Goal: Book appointment/travel/reservation

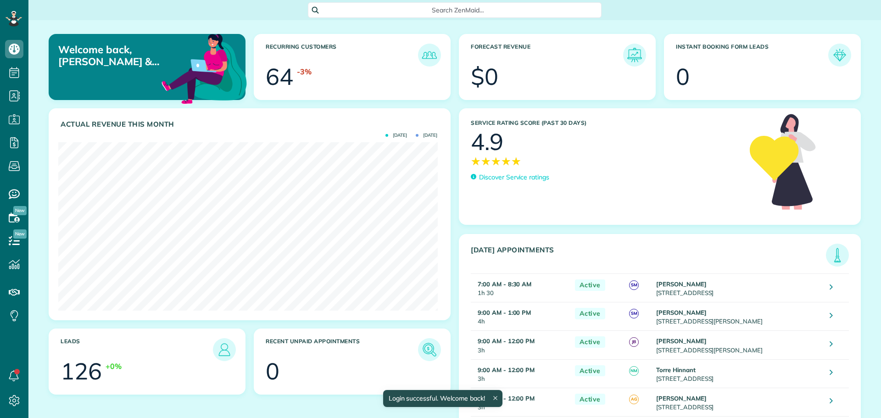
scroll to position [168, 379]
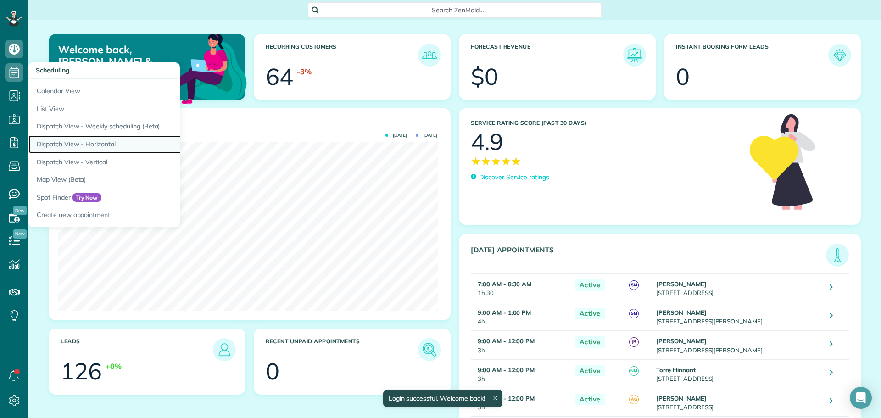
click at [68, 144] on link "Dispatch View - Horizontal" at bounding box center [142, 144] width 229 height 18
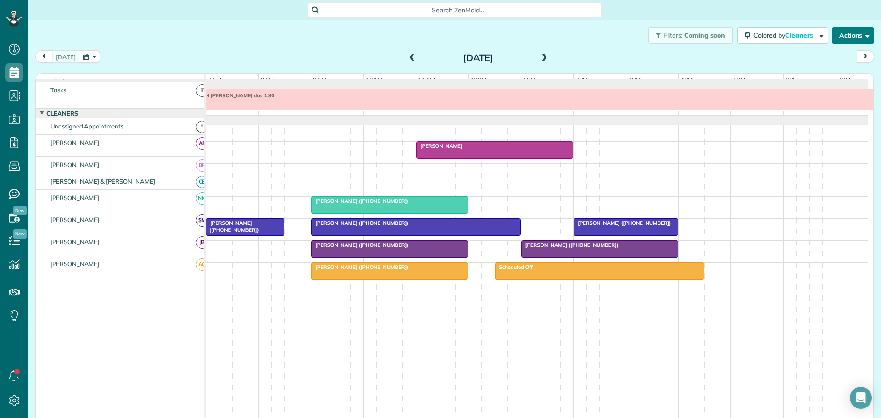
click at [837, 34] on button "Actions" at bounding box center [853, 35] width 42 height 17
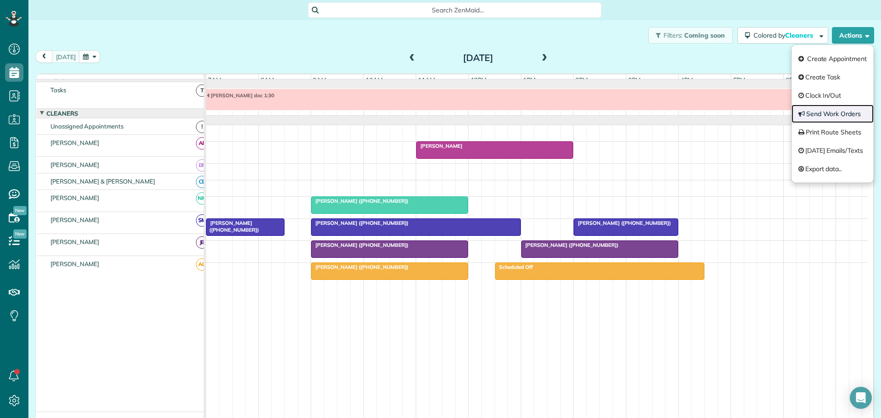
click at [827, 111] on link "Send Work Orders" at bounding box center [832, 114] width 82 height 18
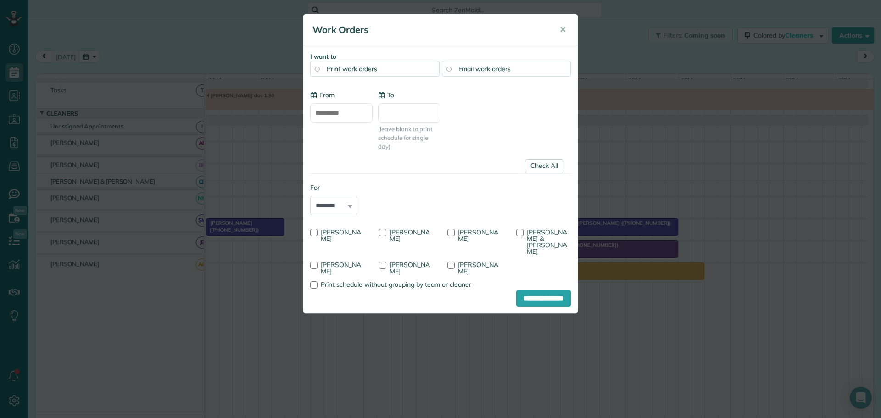
type input "**********"
click at [313, 230] on div at bounding box center [313, 232] width 7 height 7
drag, startPoint x: 313, startPoint y: 258, endPoint x: 345, endPoint y: 260, distance: 32.6
click at [314, 261] on div at bounding box center [313, 264] width 7 height 7
drag, startPoint x: 522, startPoint y: 232, endPoint x: 515, endPoint y: 244, distance: 13.9
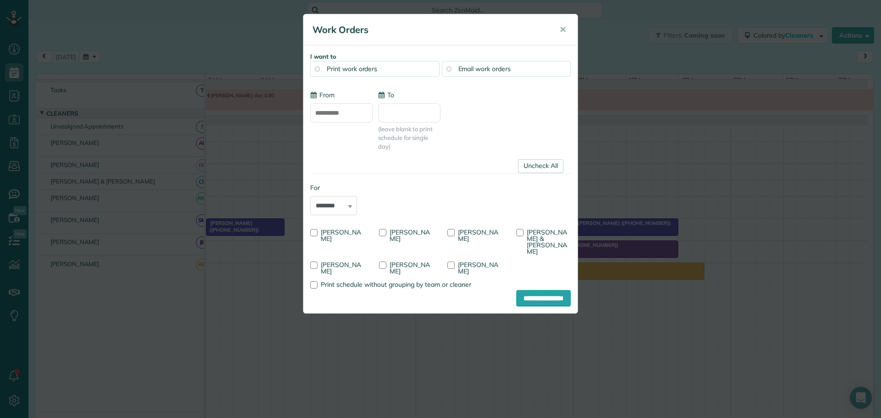
click at [521, 232] on div at bounding box center [519, 232] width 7 height 7
click at [532, 290] on input "**********" at bounding box center [543, 298] width 55 height 17
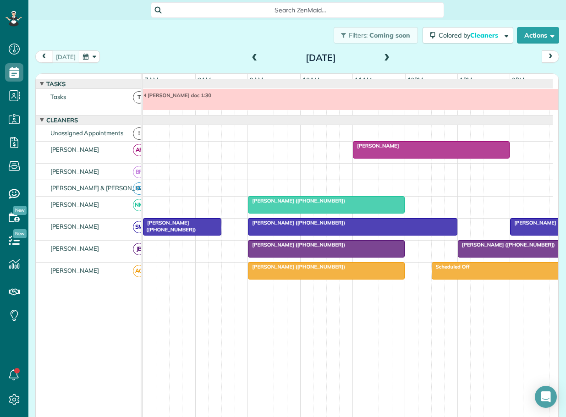
click at [250, 57] on span at bounding box center [255, 58] width 10 height 8
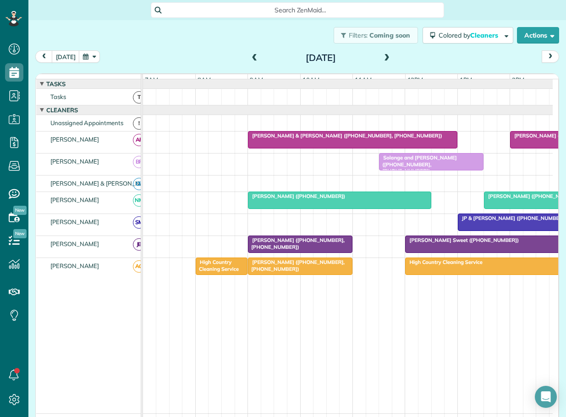
click at [308, 249] on span "Susan Renzulli (+19197577248, +19196050459)" at bounding box center [296, 243] width 97 height 13
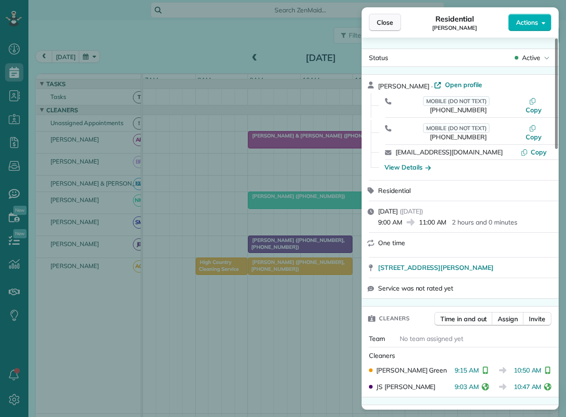
click at [382, 21] on span "Close" at bounding box center [385, 22] width 17 height 9
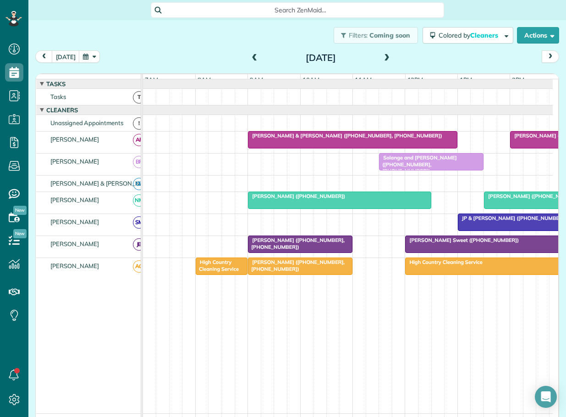
click at [431, 244] on span "Mrs. Bricca Sweet (+18289648406)" at bounding box center [462, 240] width 115 height 6
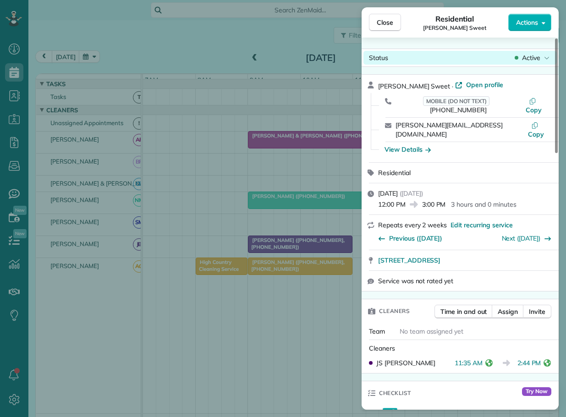
drag, startPoint x: 390, startPoint y: 24, endPoint x: 466, endPoint y: 51, distance: 79.9
click at [391, 24] on span "Close" at bounding box center [385, 22] width 17 height 9
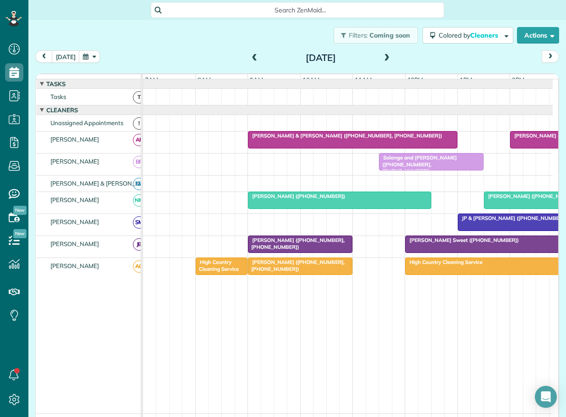
click at [215, 270] on span "High Country Cleaning Service" at bounding box center [217, 265] width 44 height 13
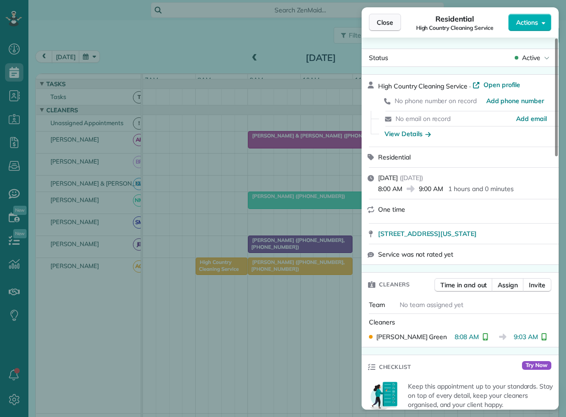
click at [381, 19] on span "Close" at bounding box center [385, 22] width 17 height 9
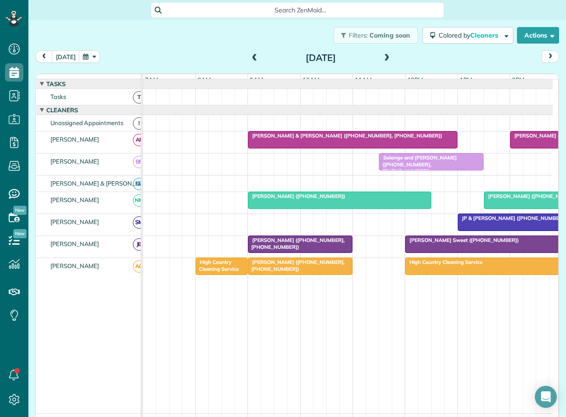
click at [478, 266] on span "High Country Cleaning Service" at bounding box center [444, 262] width 78 height 6
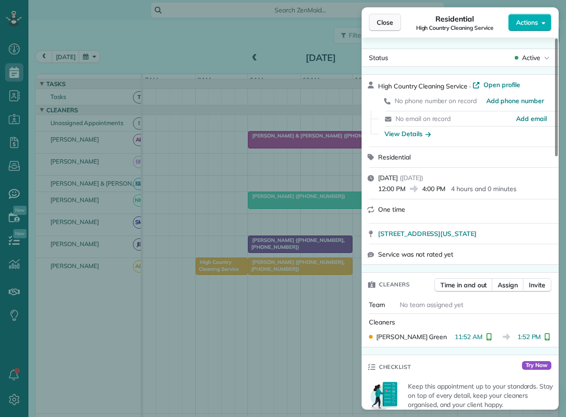
click at [382, 20] on span "Close" at bounding box center [385, 22] width 17 height 9
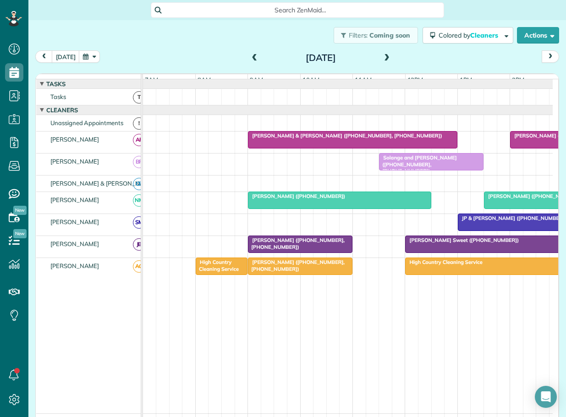
click at [483, 222] on span "JP & Denise Martz (+18287734337)" at bounding box center [513, 218] width 110 height 6
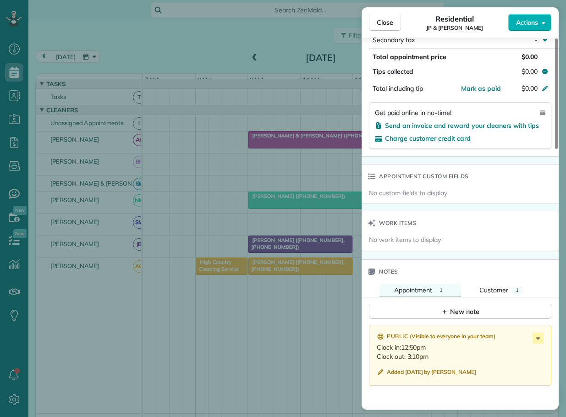
scroll to position [551, 0]
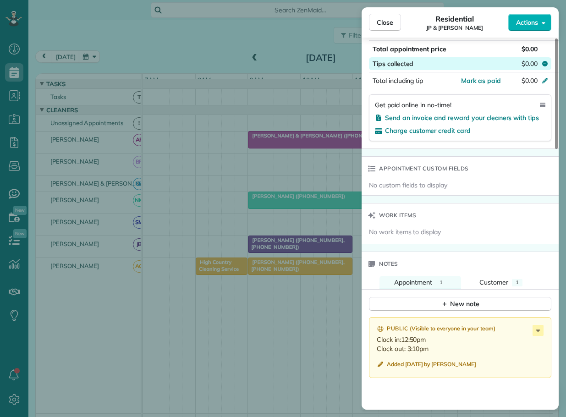
drag, startPoint x: 388, startPoint y: 22, endPoint x: 443, endPoint y: 51, distance: 63.0
click at [388, 22] on span "Close" at bounding box center [385, 22] width 17 height 9
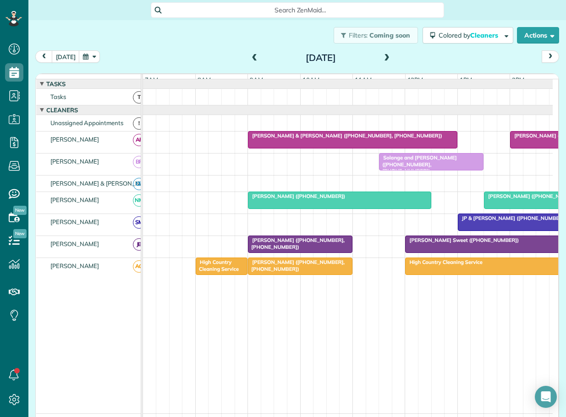
click at [384, 57] on span at bounding box center [387, 58] width 10 height 8
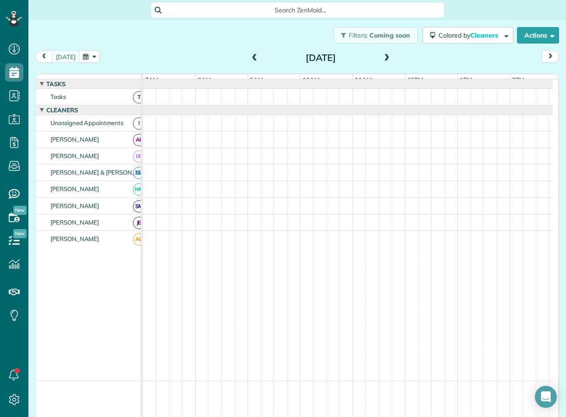
scroll to position [7, 0]
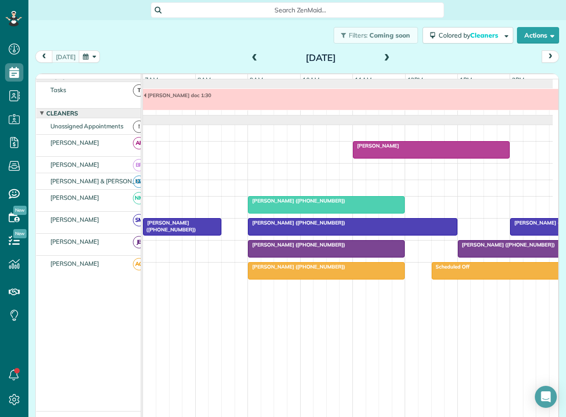
click at [182, 231] on div "Alison Neely (+19196070563)" at bounding box center [182, 226] width 73 height 13
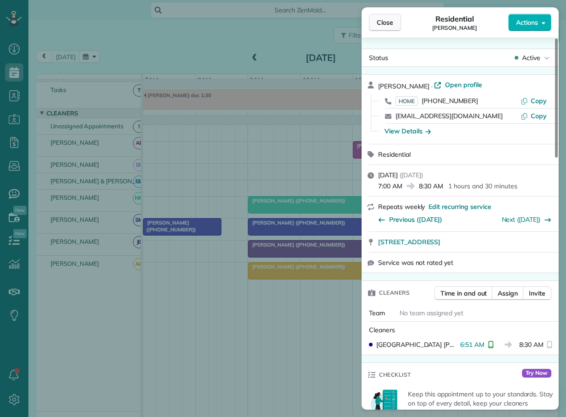
click at [387, 22] on span "Close" at bounding box center [385, 22] width 17 height 9
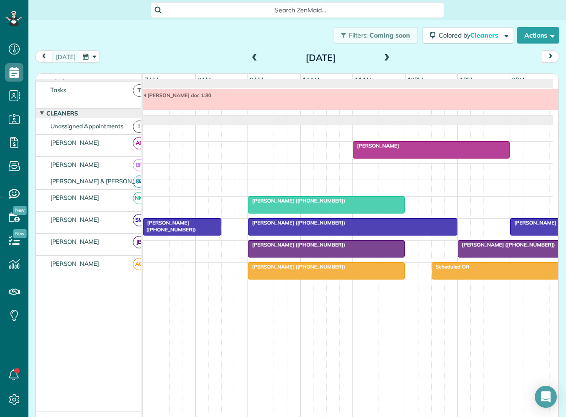
click at [251, 56] on span at bounding box center [255, 58] width 10 height 8
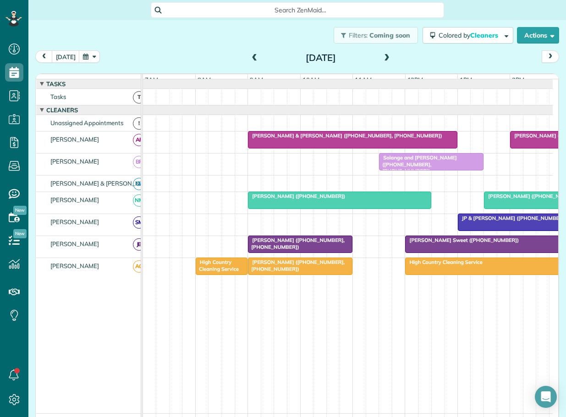
click at [290, 200] on span "Jan Hayes (+18284343538)" at bounding box center [297, 196] width 98 height 6
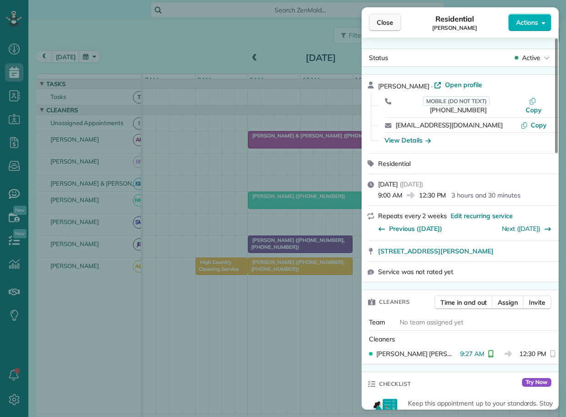
click at [380, 23] on span "Close" at bounding box center [385, 22] width 17 height 9
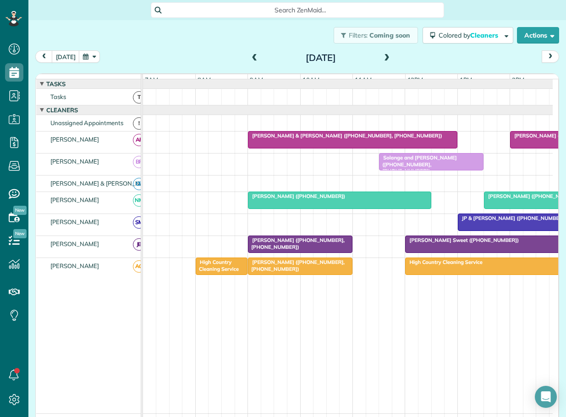
click at [500, 200] on span "Kathy Trotter (+17045642112)" at bounding box center [533, 196] width 98 height 6
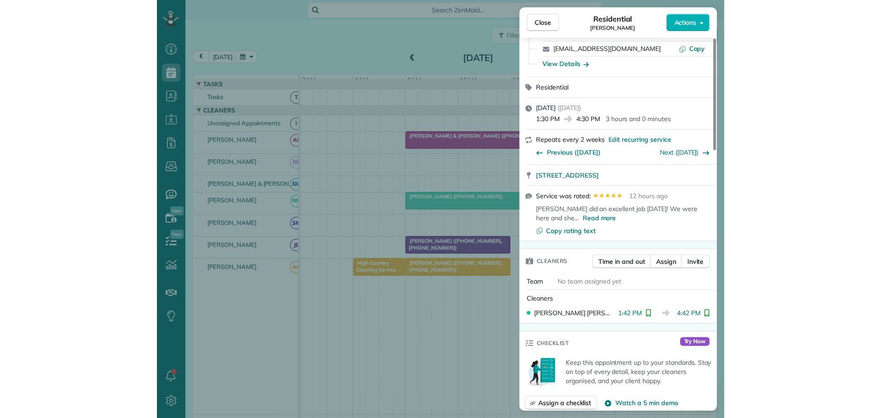
scroll to position [92, 0]
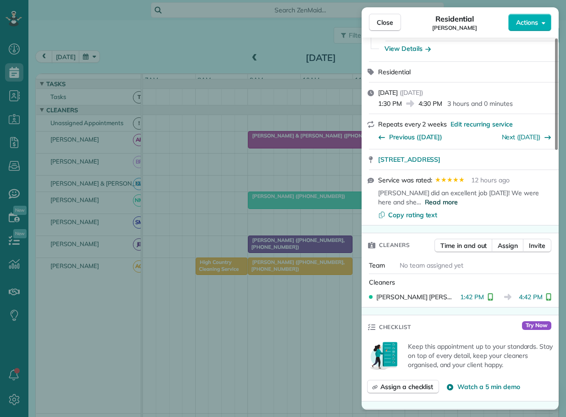
click at [425, 198] on span "Read more" at bounding box center [441, 202] width 33 height 9
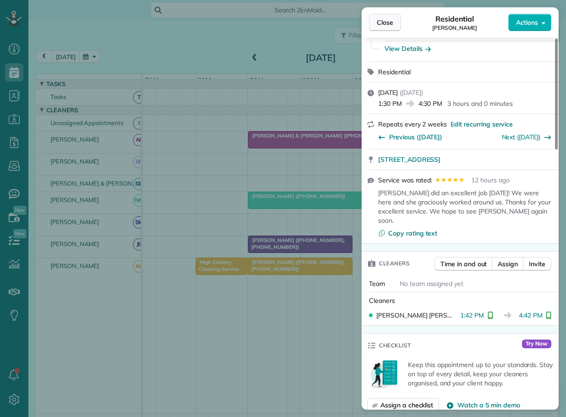
click at [385, 23] on span "Close" at bounding box center [385, 22] width 17 height 9
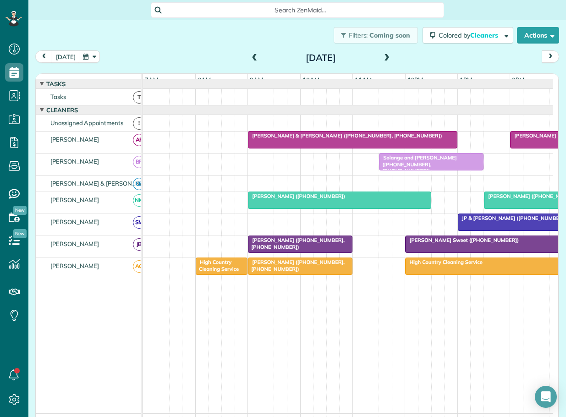
click at [391, 139] on div "Jason & Tiffany Hoke (+19196566868, +19197495360)" at bounding box center [353, 136] width 204 height 6
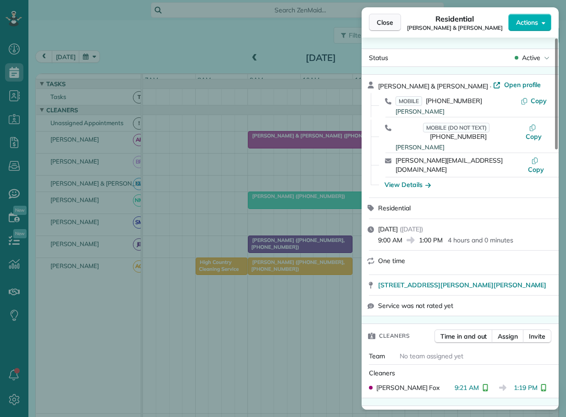
click at [387, 26] on span "Close" at bounding box center [385, 22] width 17 height 9
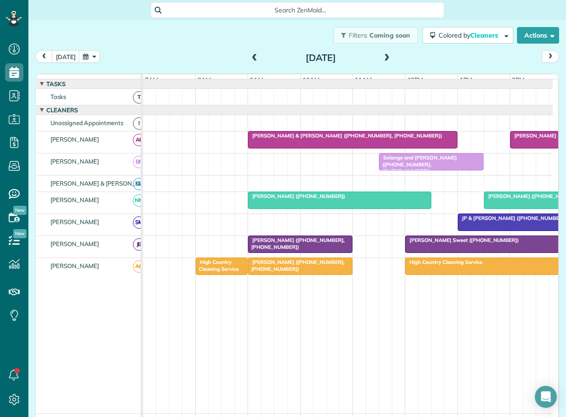
click at [522, 139] on span "Susie Adams (+17046075811)" at bounding box center [559, 136] width 98 height 6
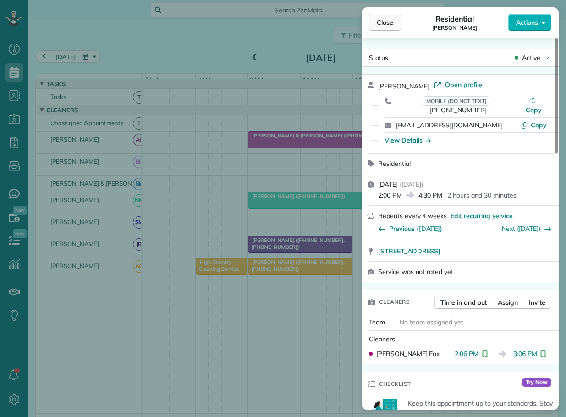
click at [384, 21] on span "Close" at bounding box center [385, 22] width 17 height 9
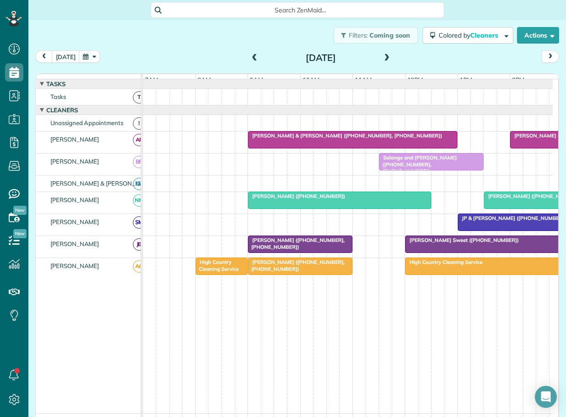
click at [429, 163] on span "Solange and Arjun Ajmani (+19195309888, +19199241630)" at bounding box center [418, 165] width 78 height 20
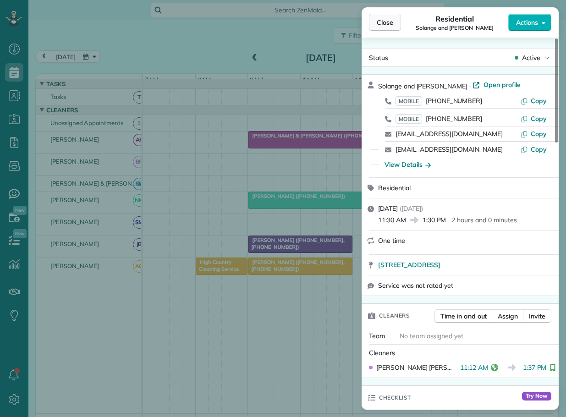
click at [383, 23] on span "Close" at bounding box center [385, 22] width 17 height 9
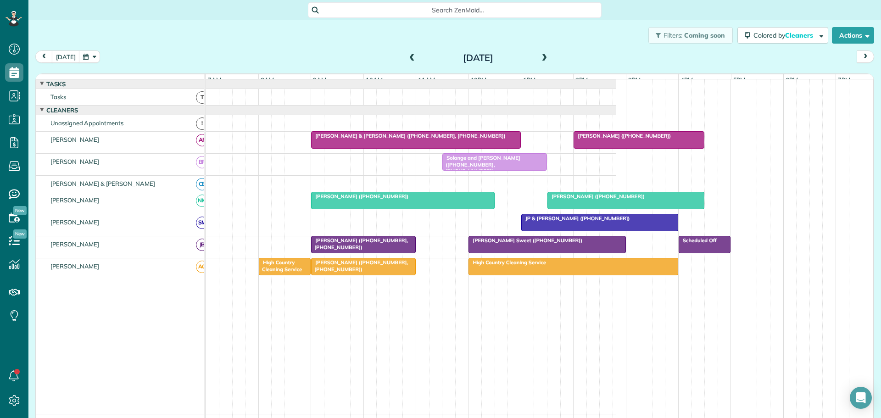
scroll to position [418, 28]
click at [65, 55] on button "today" at bounding box center [66, 56] width 28 height 12
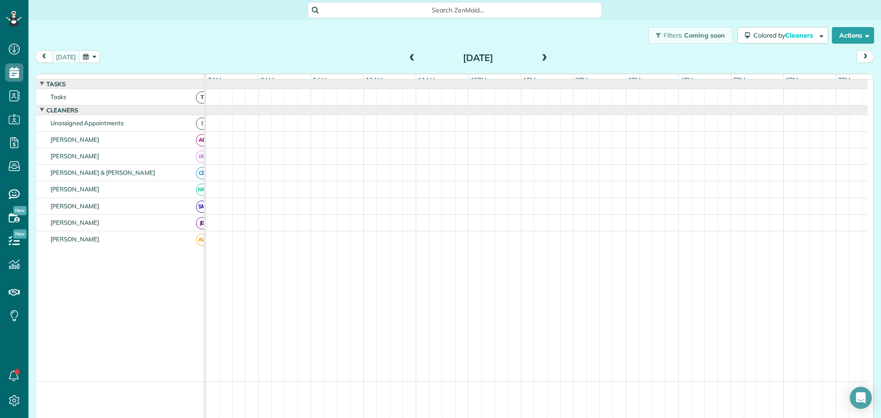
scroll to position [7, 0]
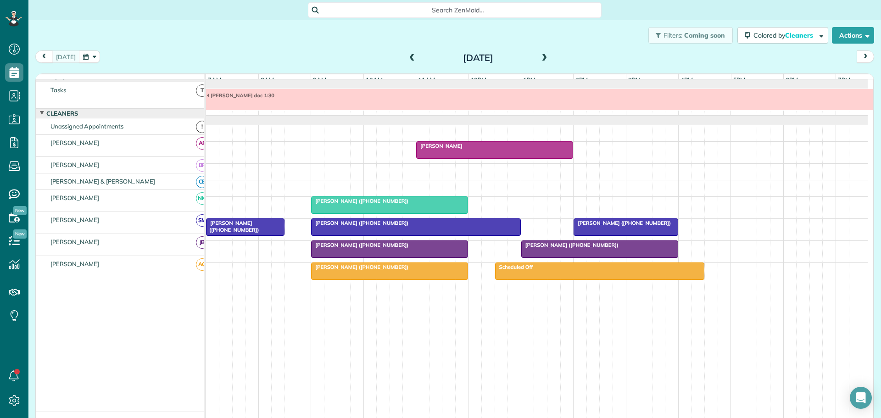
click at [539, 54] on span at bounding box center [544, 58] width 10 height 8
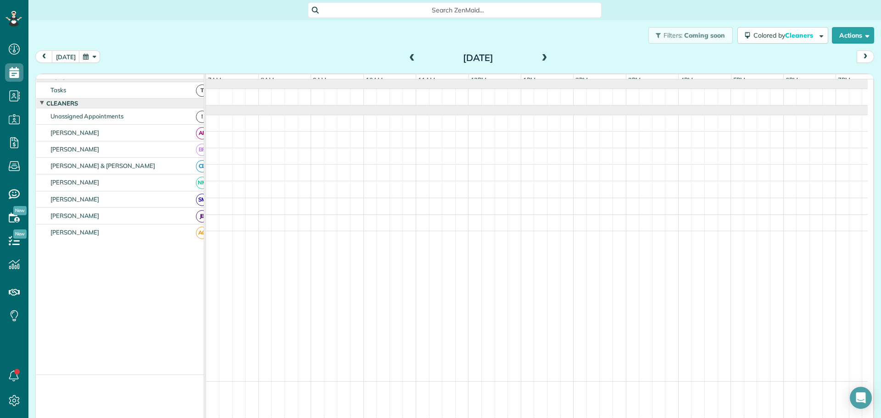
scroll to position [0, 0]
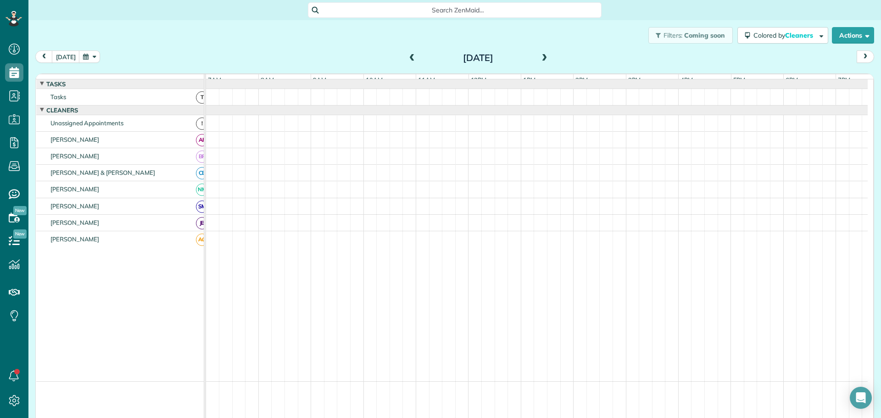
click at [285, 34] on div "Filters: Coming soon Colored by Cleaners Color by Cleaner Color by Team Color b…" at bounding box center [454, 35] width 852 height 30
drag, startPoint x: 418, startPoint y: 194, endPoint x: 561, endPoint y: 195, distance: 142.7
click at [563, 195] on div at bounding box center [536, 189] width 661 height 16
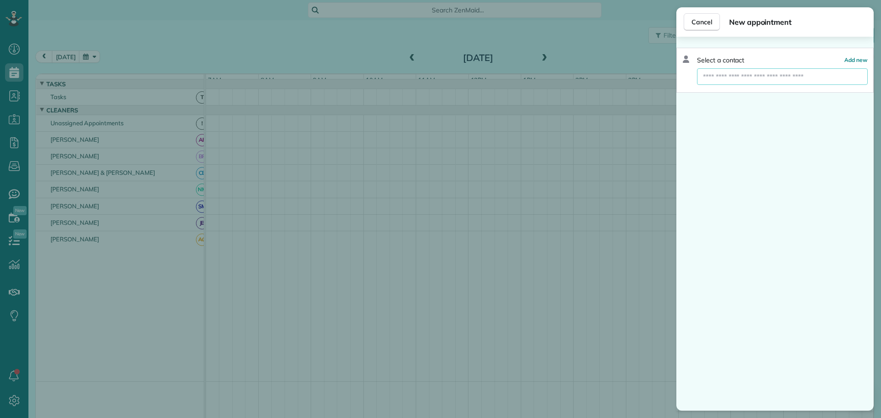
click at [738, 75] on input "text" at bounding box center [782, 76] width 171 height 17
type input "*****"
click at [733, 89] on span "Lucas & Leigh Schum acher" at bounding box center [799, 93] width 183 height 8
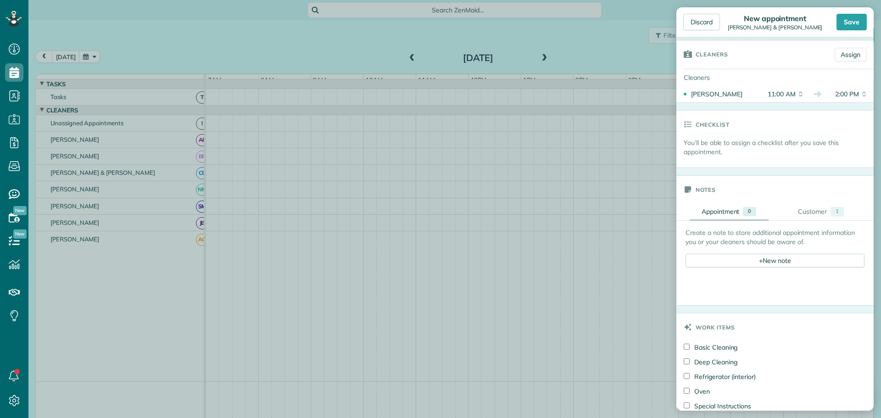
scroll to position [183, 0]
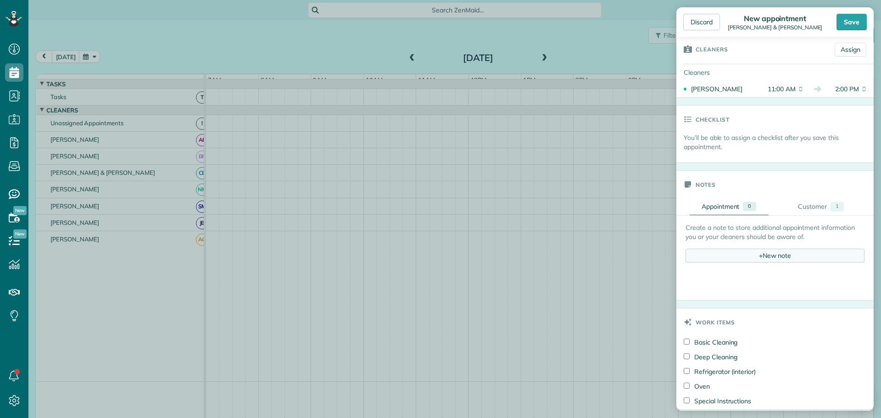
click at [753, 255] on div "+ New note" at bounding box center [774, 256] width 179 height 14
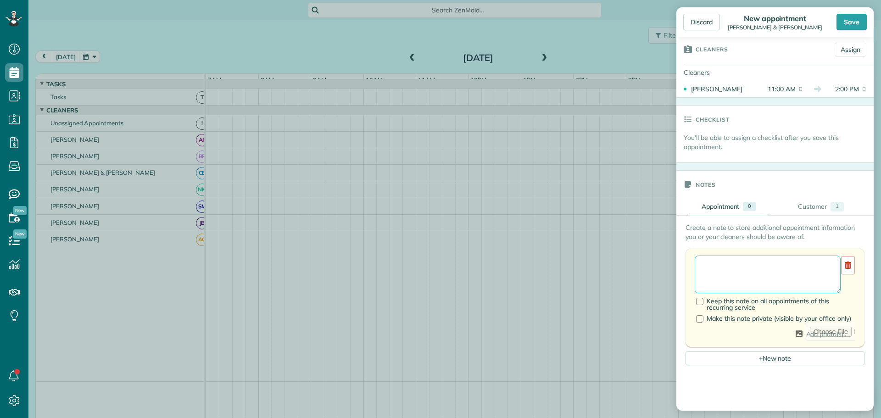
click at [729, 264] on textarea at bounding box center [767, 274] width 146 height 38
type textarea "**********"
click at [849, 22] on div "Save" at bounding box center [851, 22] width 30 height 17
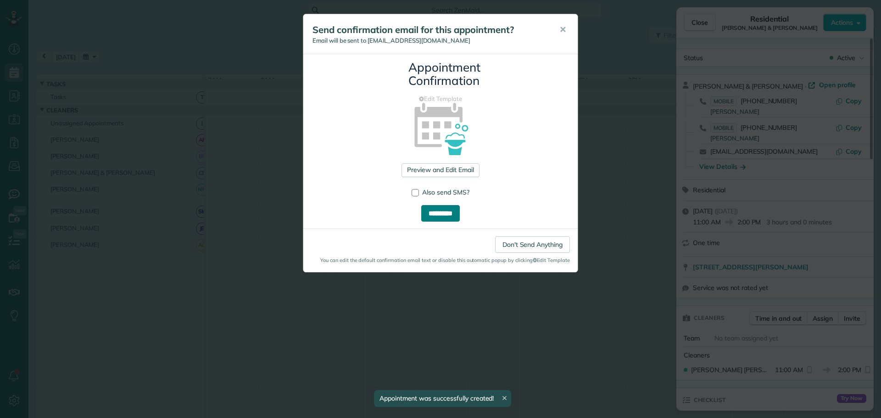
click at [441, 211] on input "**********" at bounding box center [440, 213] width 39 height 17
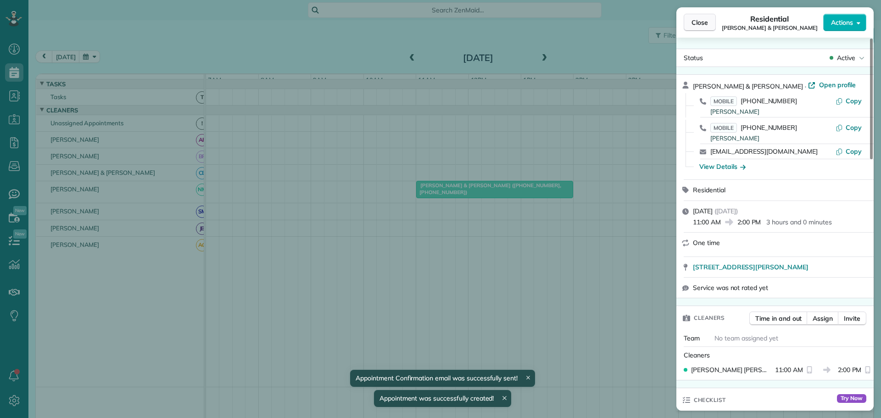
click at [699, 24] on span "Close" at bounding box center [699, 22] width 17 height 9
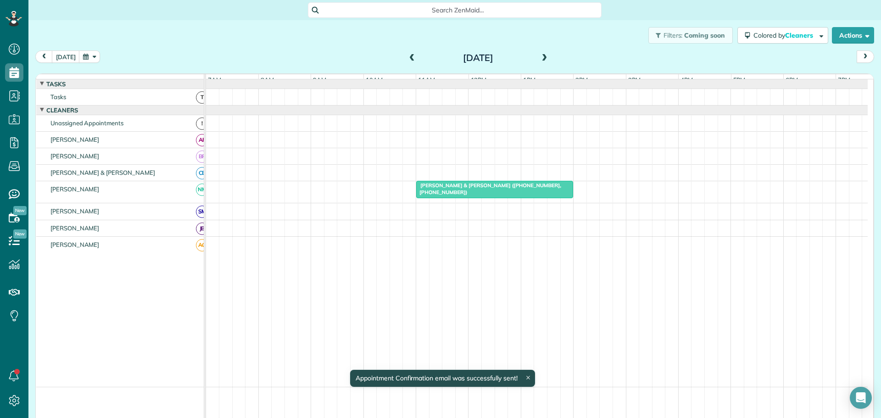
click at [407, 56] on span at bounding box center [412, 58] width 10 height 8
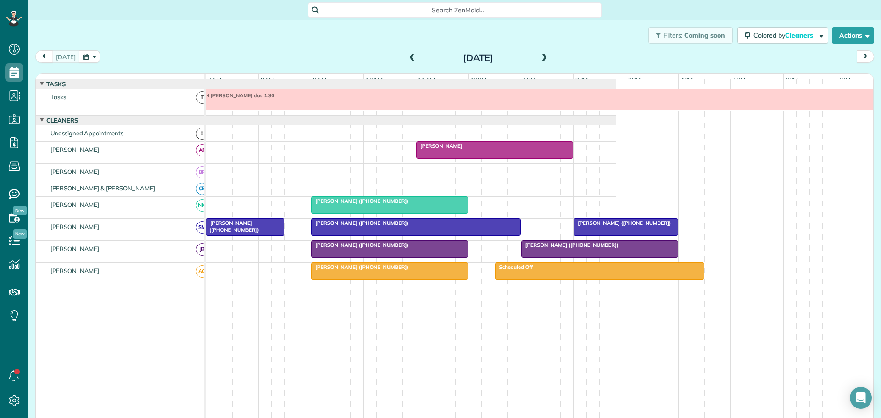
scroll to position [418, 28]
click at [410, 56] on span at bounding box center [412, 58] width 10 height 8
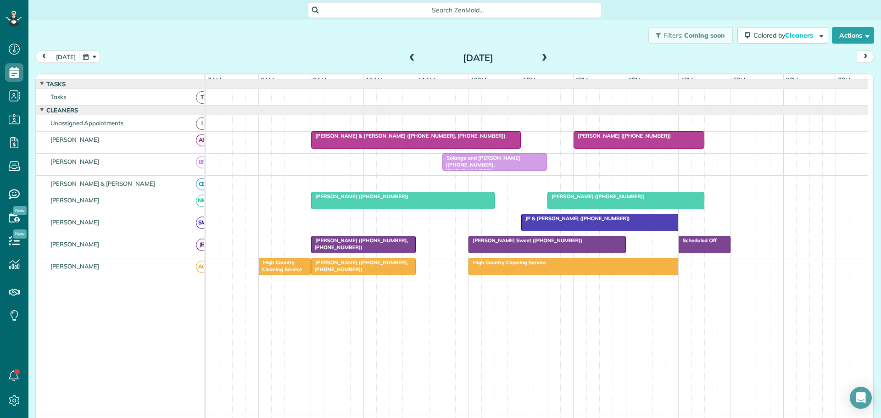
click at [410, 56] on span at bounding box center [412, 58] width 10 height 8
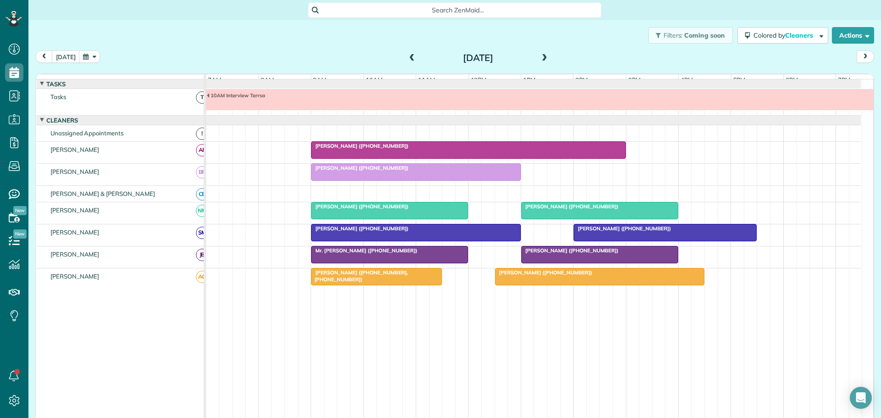
scroll to position [5, 0]
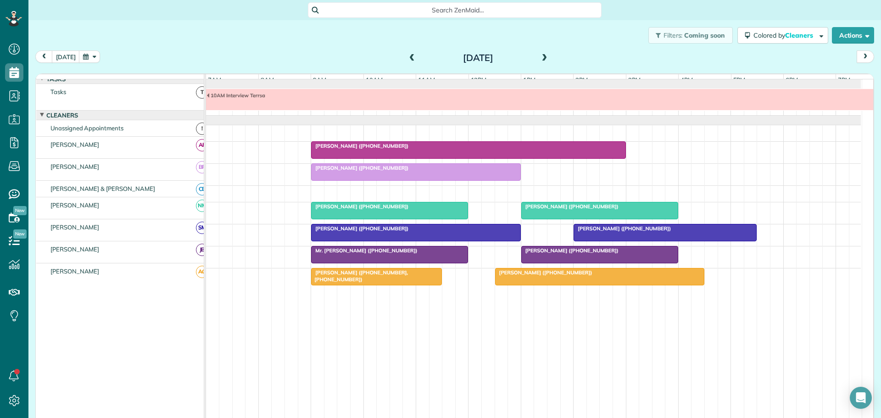
click at [365, 149] on span "Scott Gibson (+19197241716)" at bounding box center [360, 146] width 98 height 6
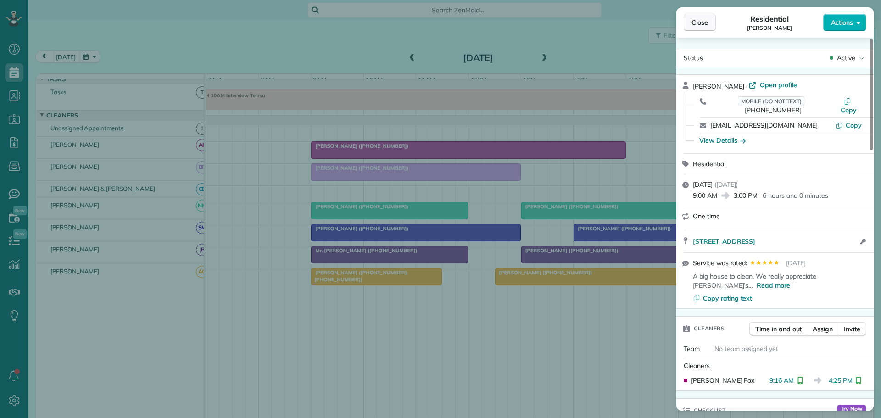
click at [698, 19] on span "Close" at bounding box center [699, 22] width 17 height 9
